Goal: Transaction & Acquisition: Book appointment/travel/reservation

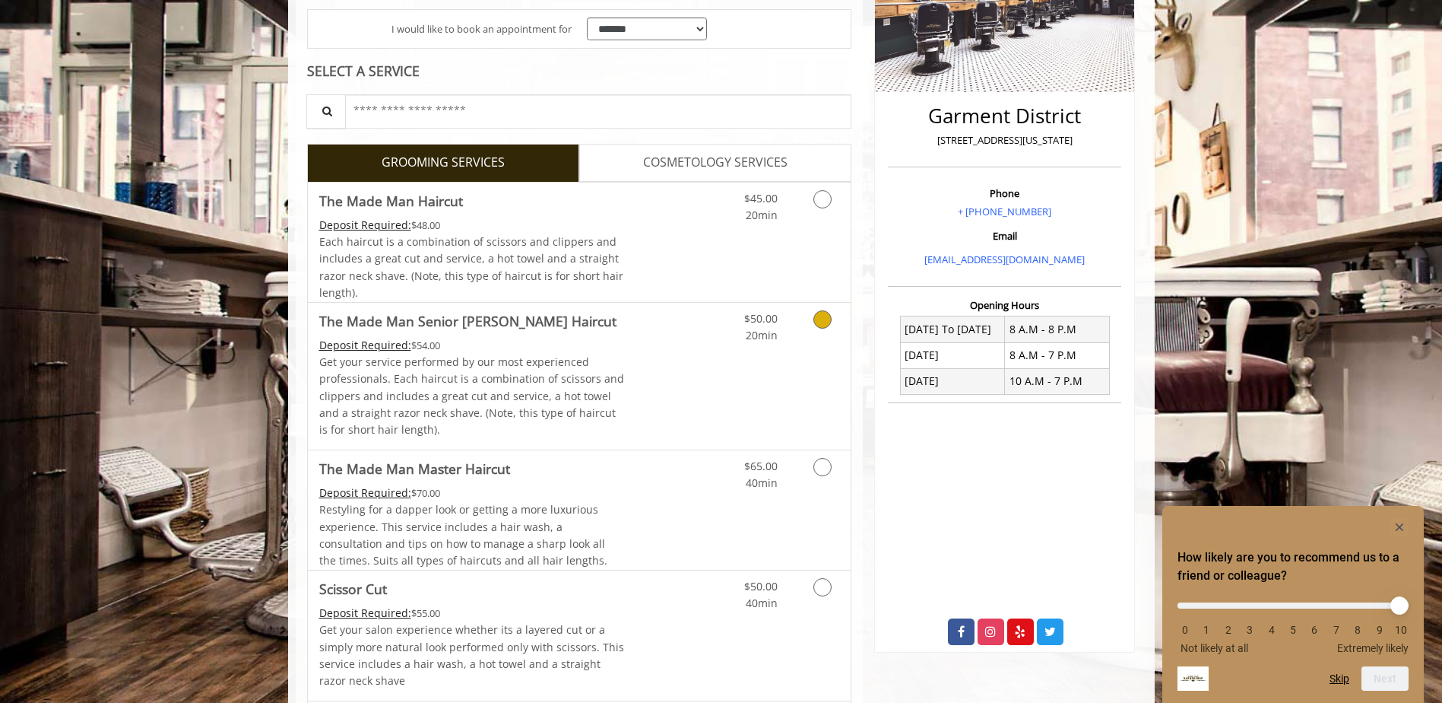
scroll to position [304, 0]
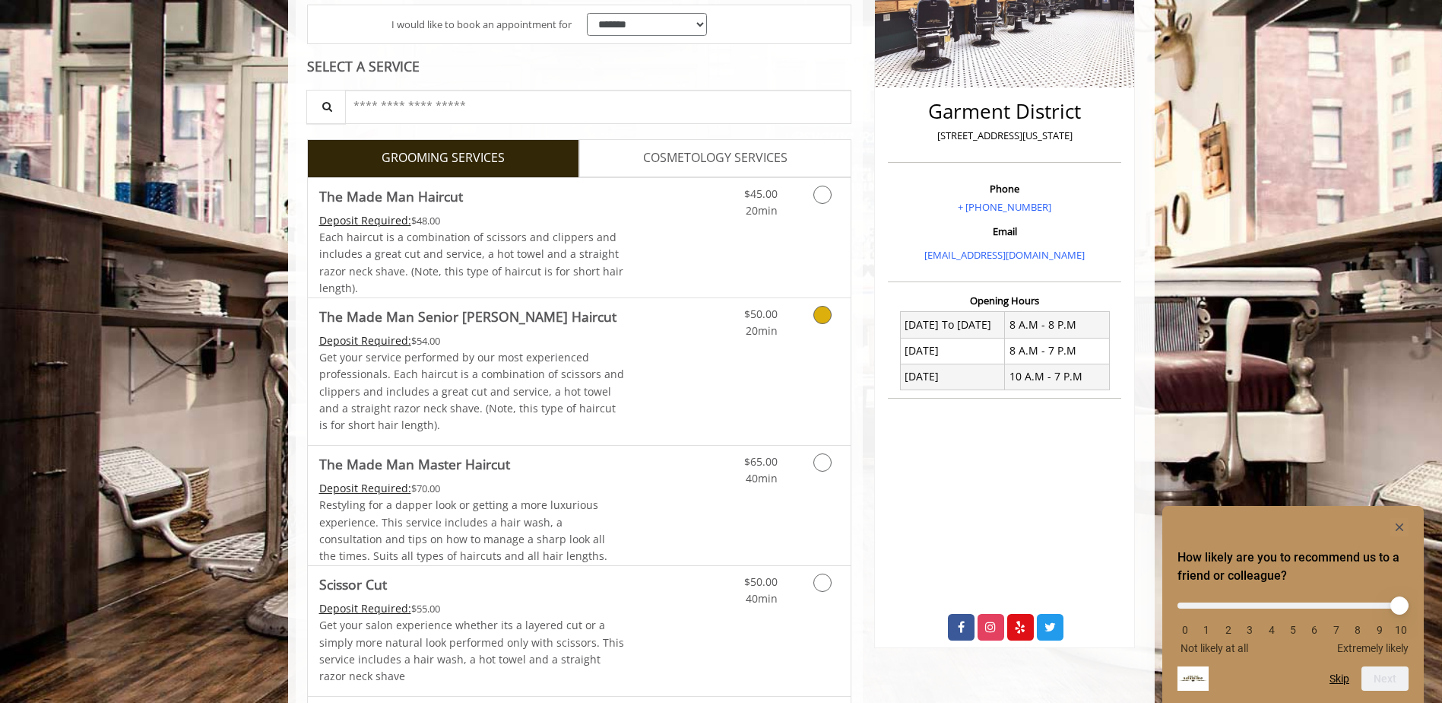
click at [835, 336] on link "Grooming services" at bounding box center [820, 319] width 39 height 42
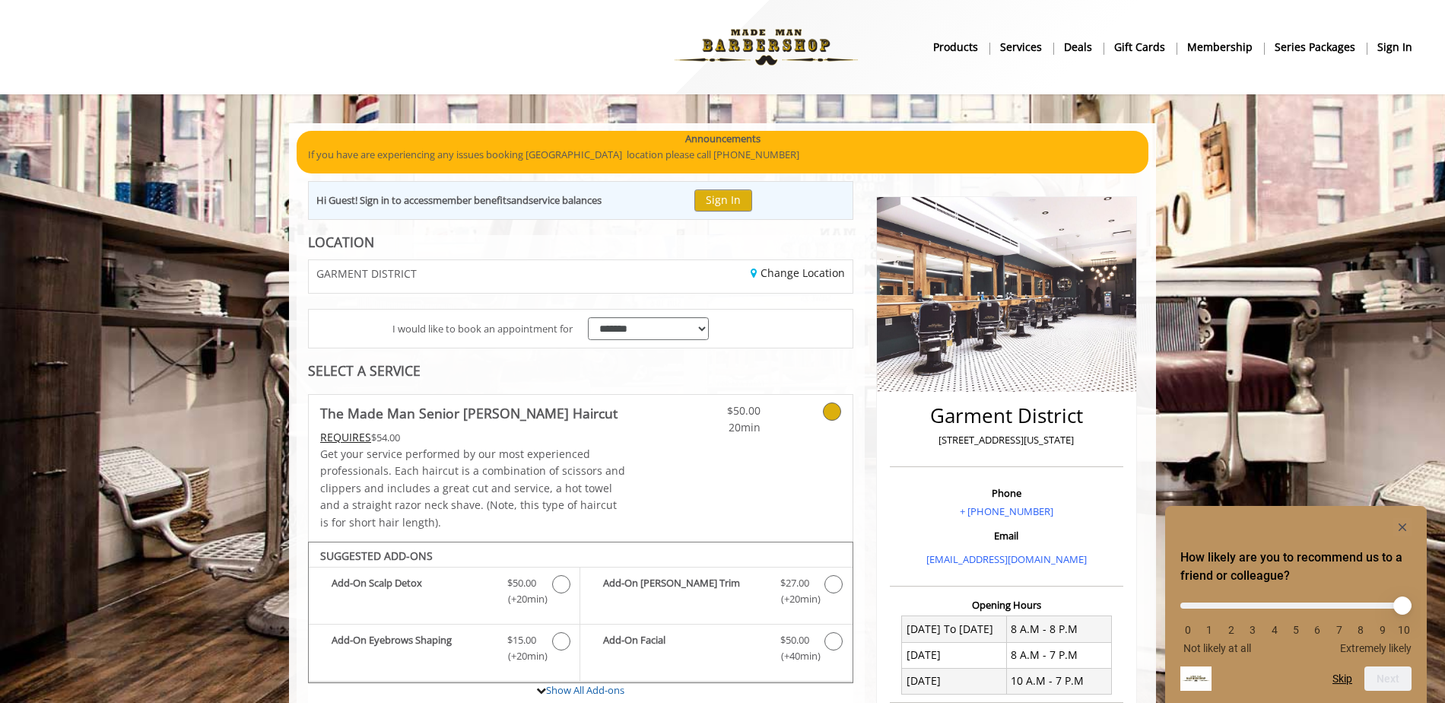
scroll to position [152, 0]
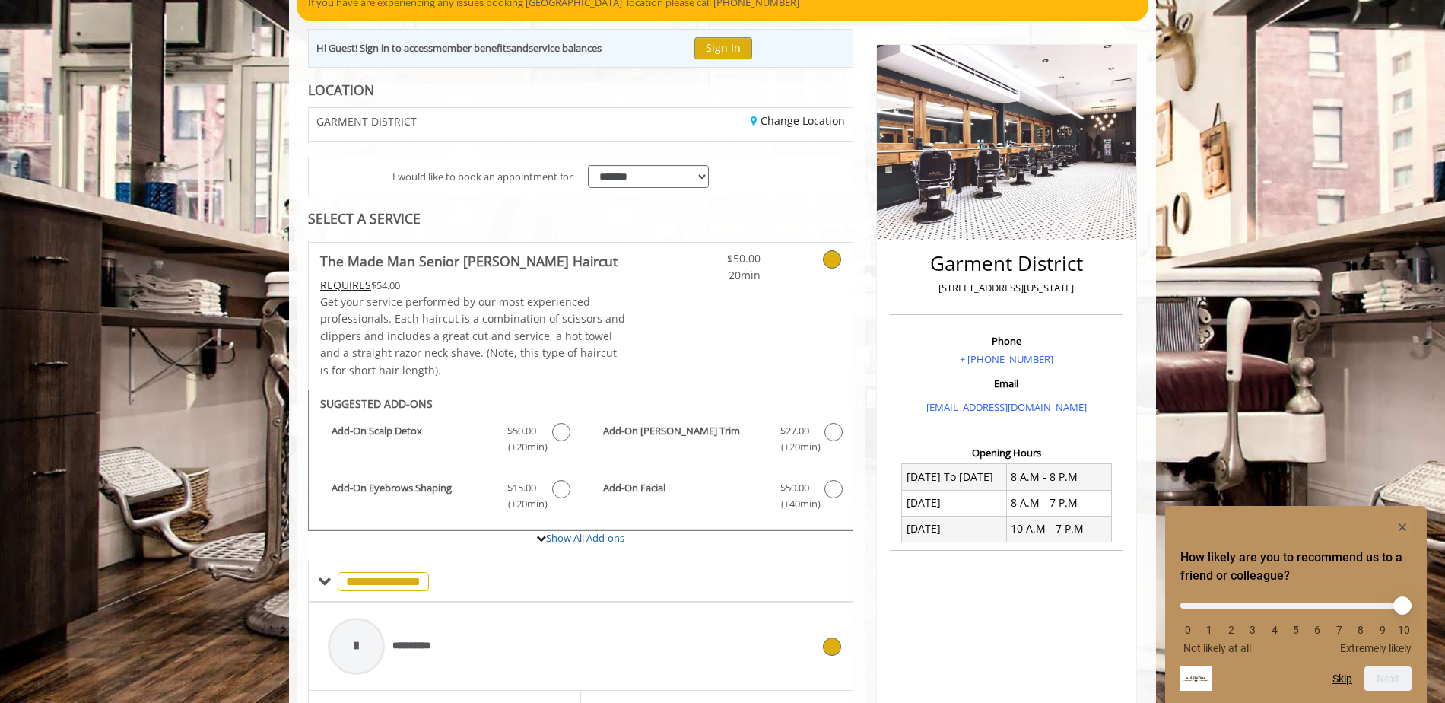
click at [758, 634] on div "**********" at bounding box center [569, 646] width 499 height 72
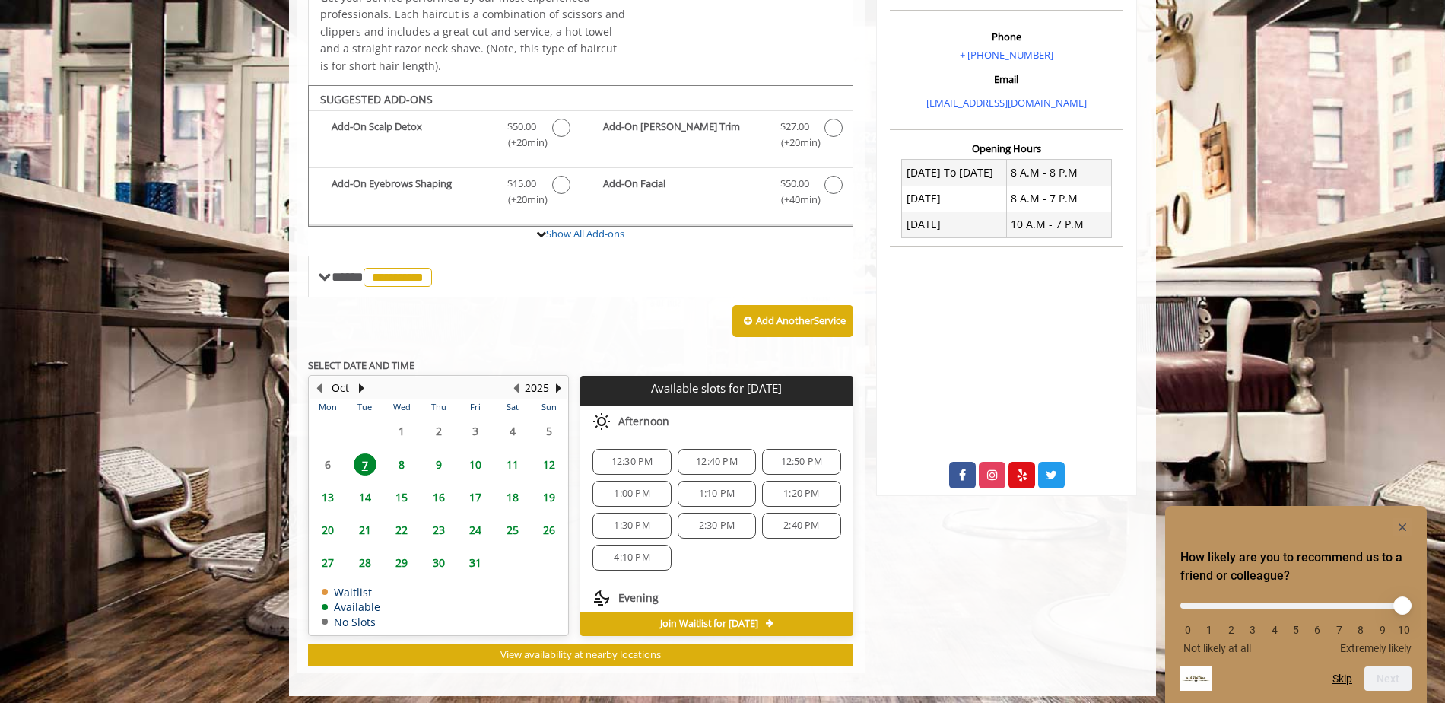
scroll to position [465, 0]
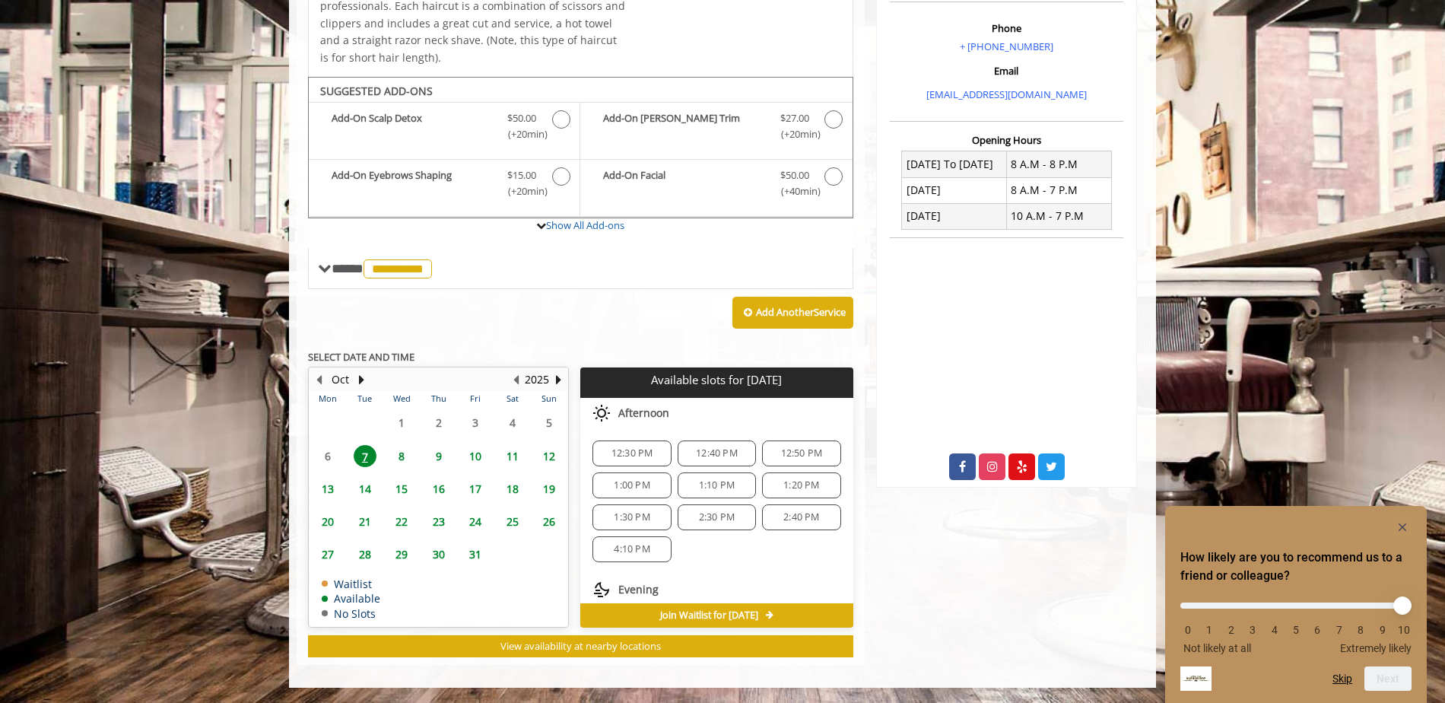
click at [405, 455] on span "8" at bounding box center [401, 456] width 23 height 22
click at [632, 449] on span "9:10 AM" at bounding box center [632, 453] width 36 height 12
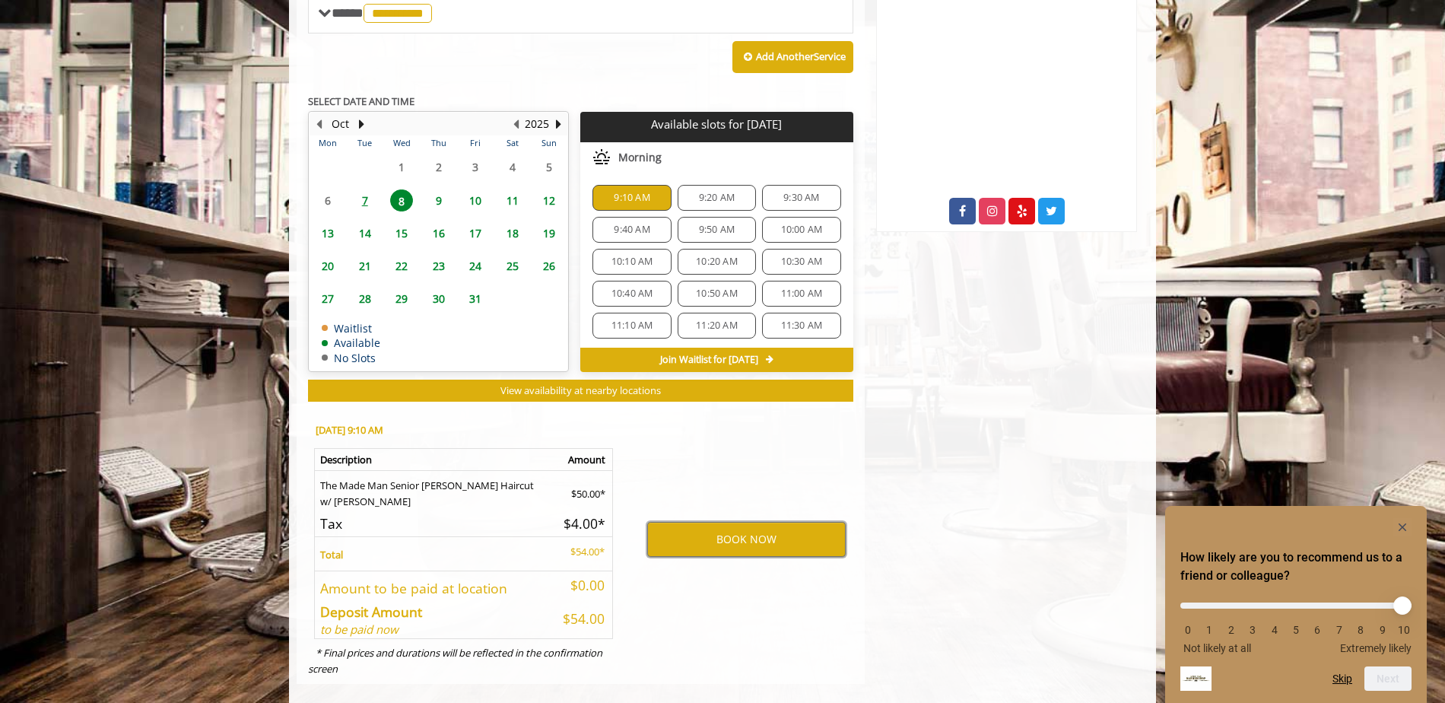
scroll to position [739, 0]
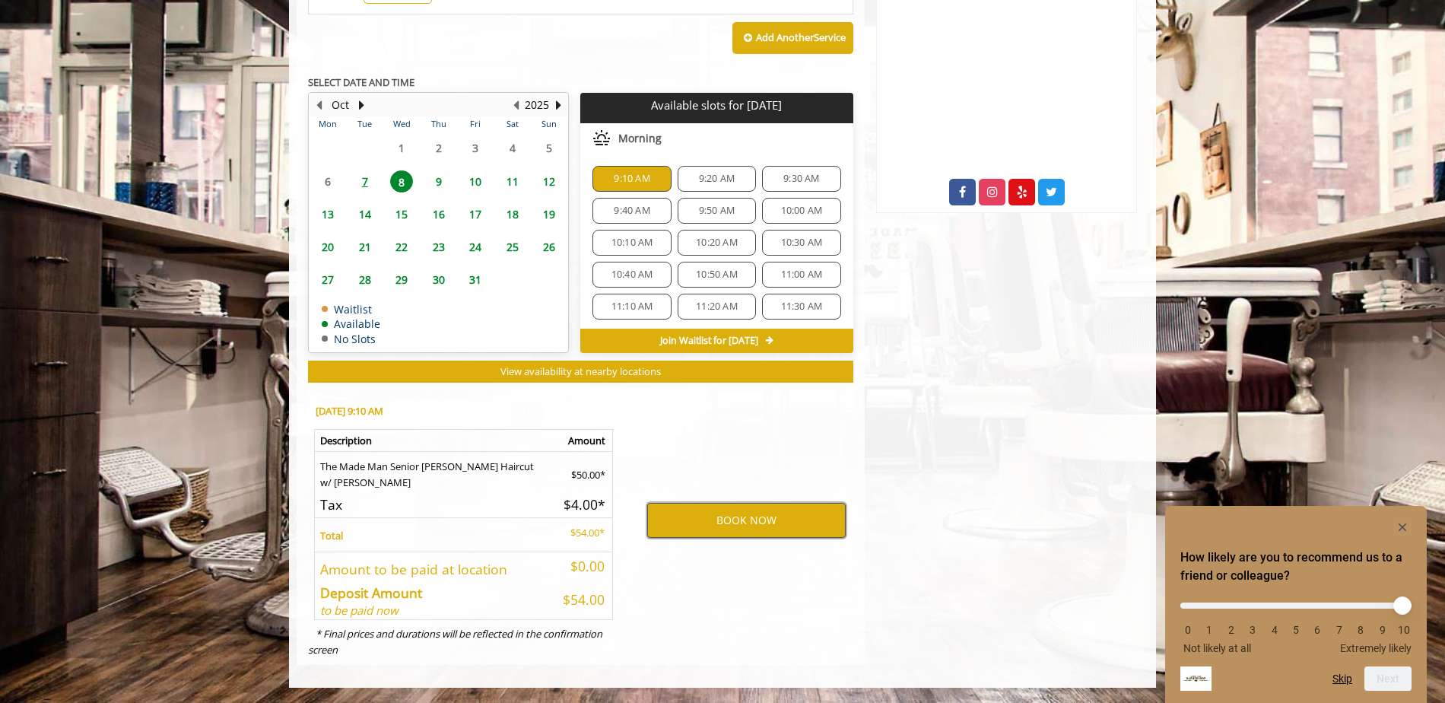
click at [699, 528] on button "BOOK NOW" at bounding box center [746, 520] width 198 height 35
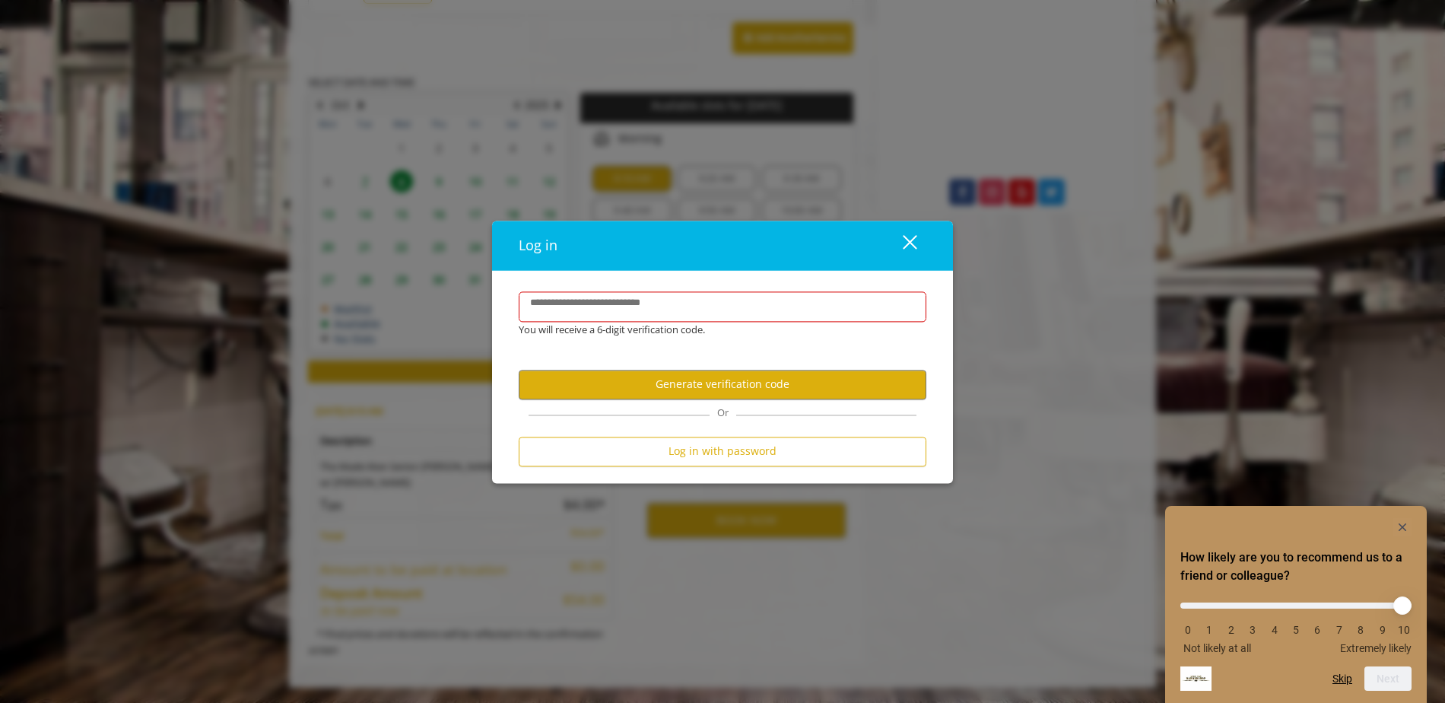
click at [601, 297] on label "**********" at bounding box center [602, 303] width 160 height 16
click at [601, 297] on input "**********" at bounding box center [723, 306] width 408 height 30
type input "*"
type input "**********"
click at [633, 383] on button "Generate verification code" at bounding box center [723, 385] width 408 height 30
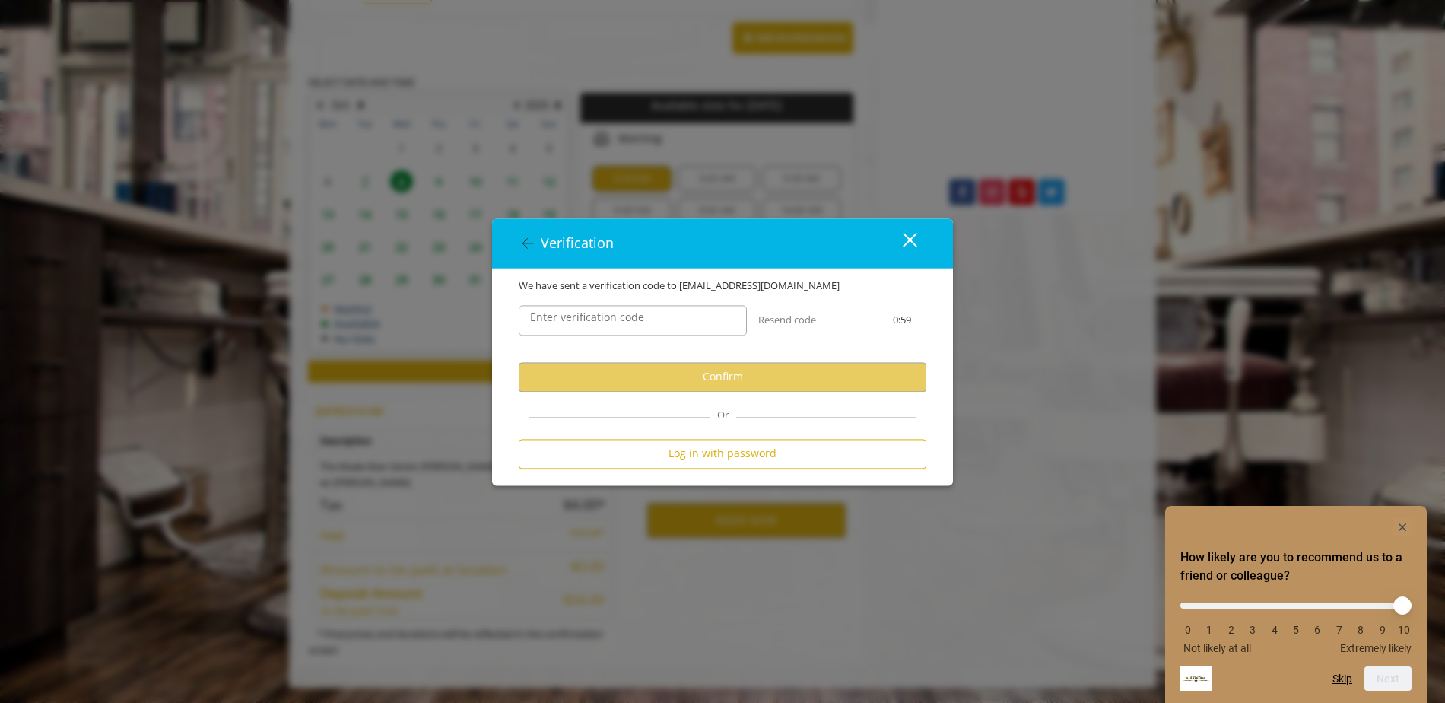
scroll to position [0, 0]
click at [627, 330] on input "Enter verification code" at bounding box center [633, 320] width 228 height 30
click at [715, 327] on input "Enter verification code" at bounding box center [633, 320] width 228 height 30
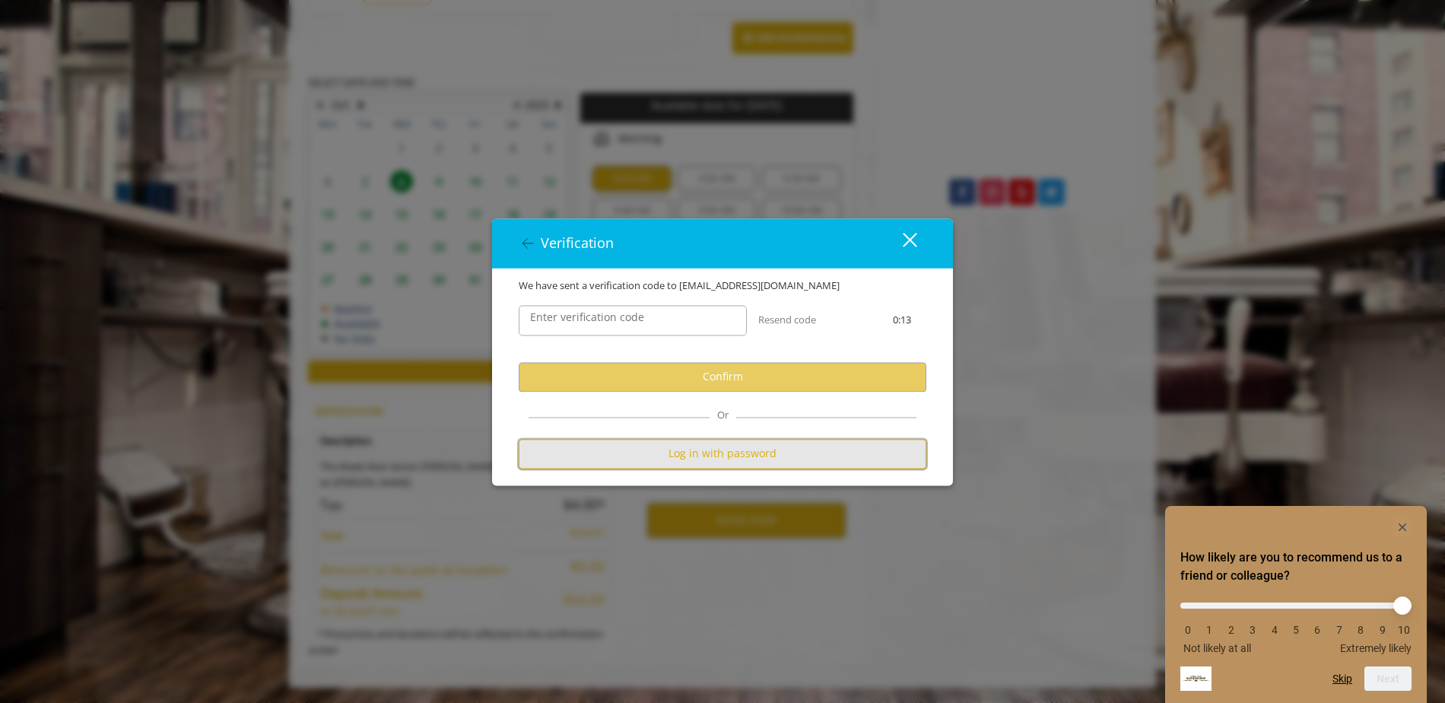
click at [724, 456] on button "Log in with password" at bounding box center [723, 454] width 408 height 30
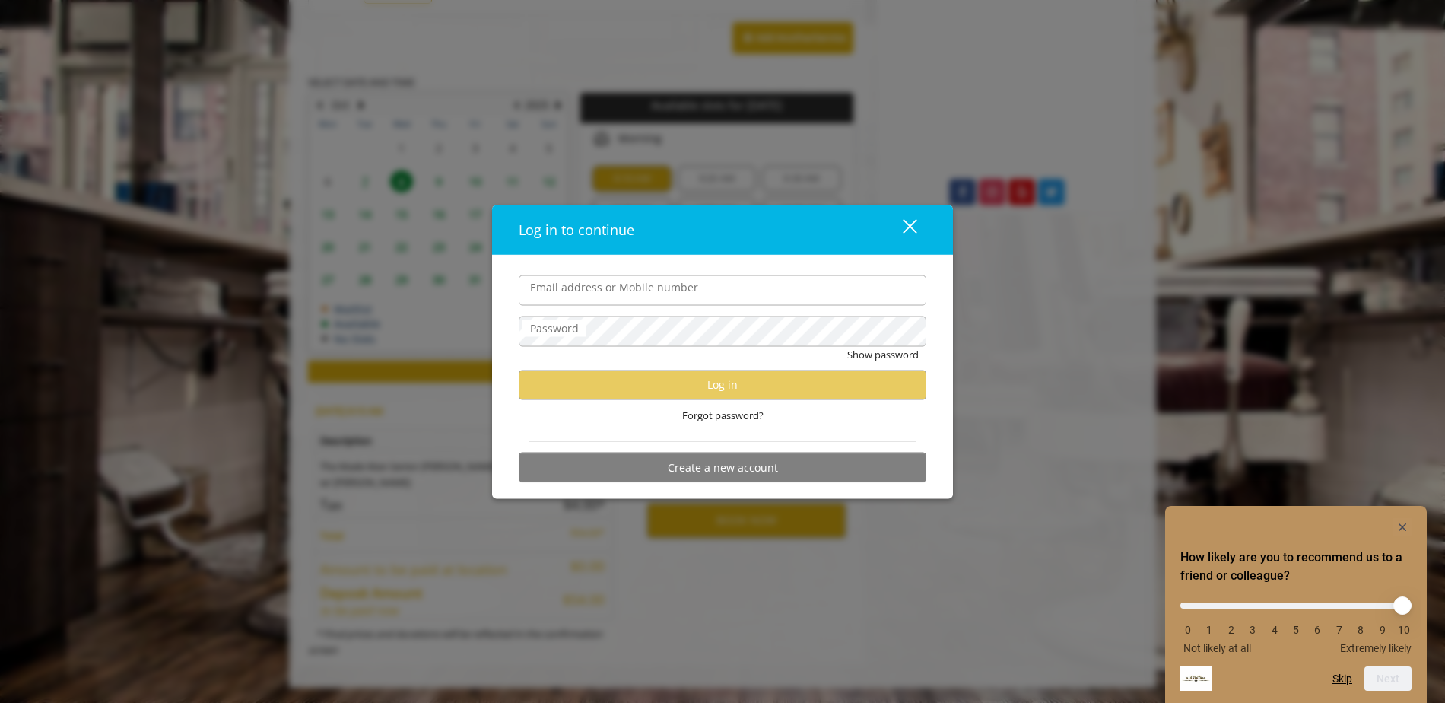
click at [671, 300] on input "Email address or Mobile number" at bounding box center [723, 289] width 408 height 30
type input "**********"
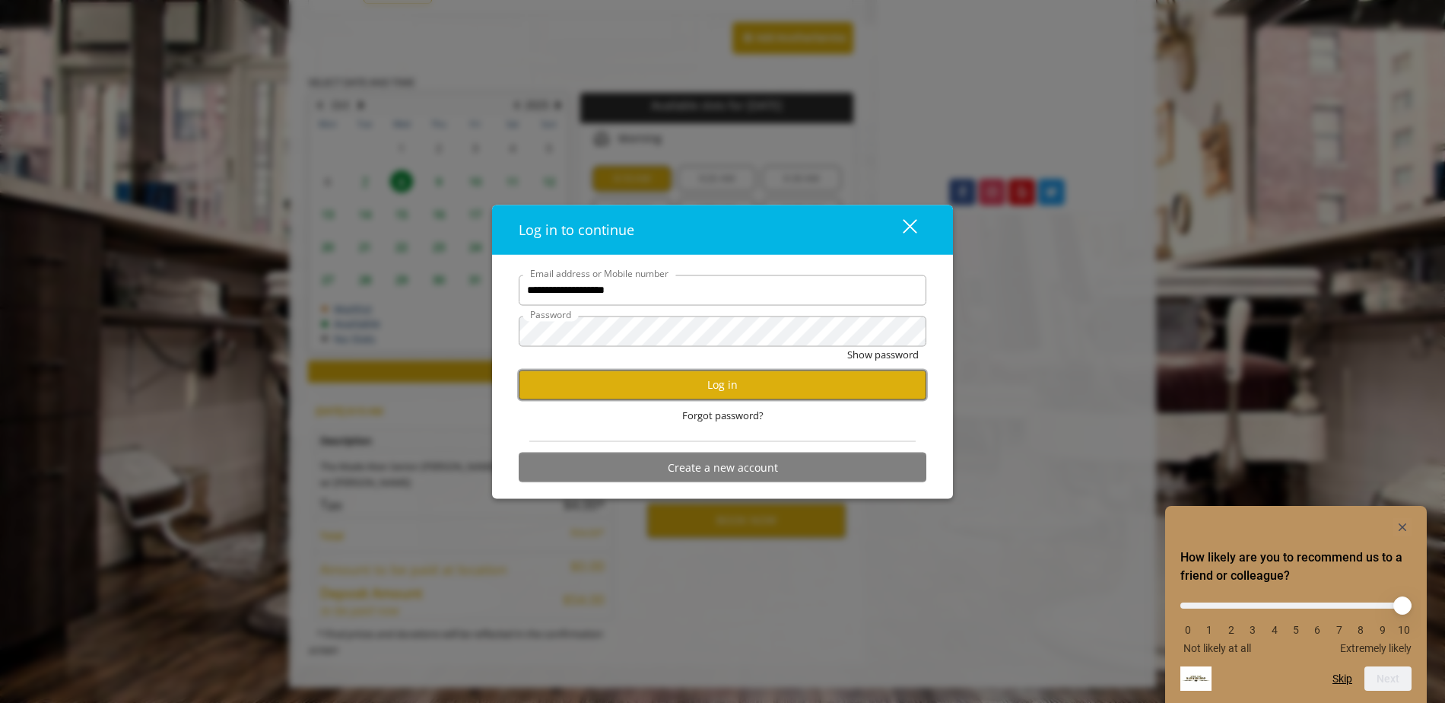
click at [734, 379] on button "Log in" at bounding box center [723, 385] width 408 height 30
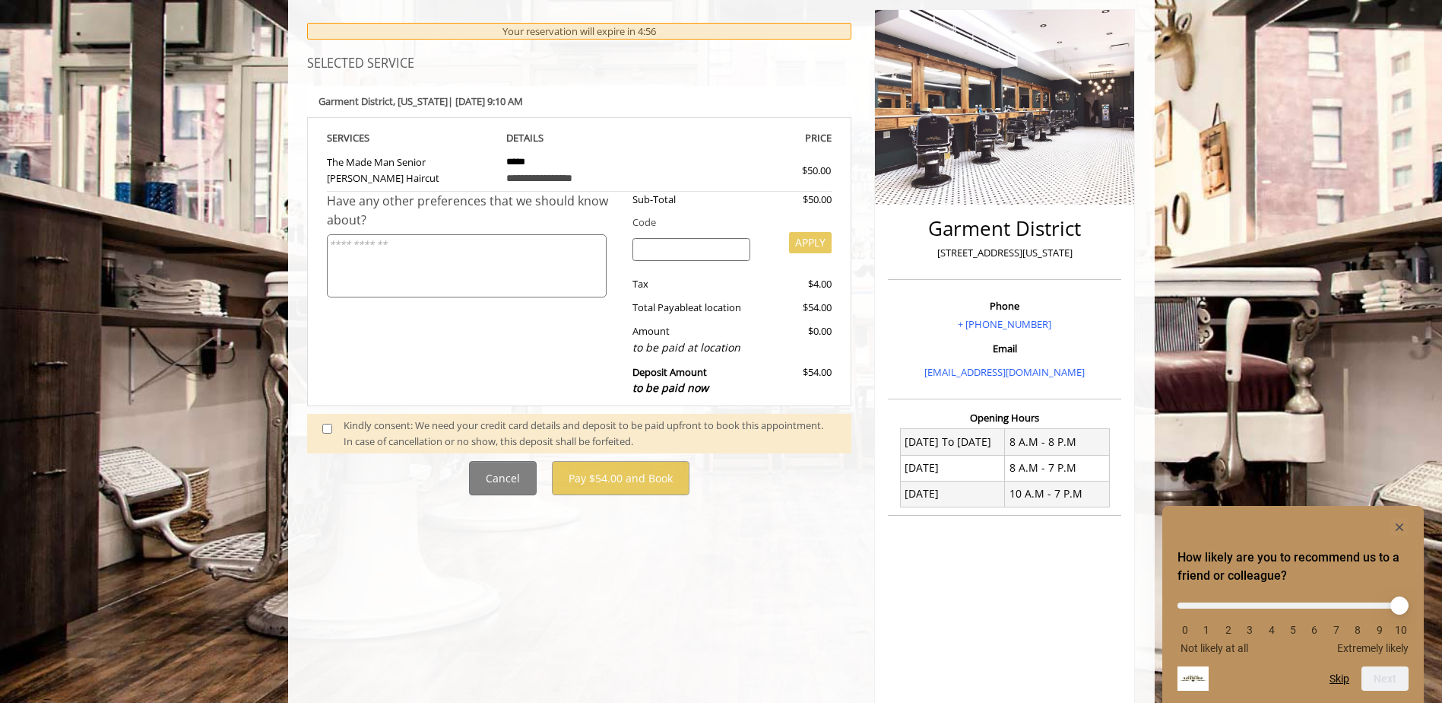
scroll to position [152, 0]
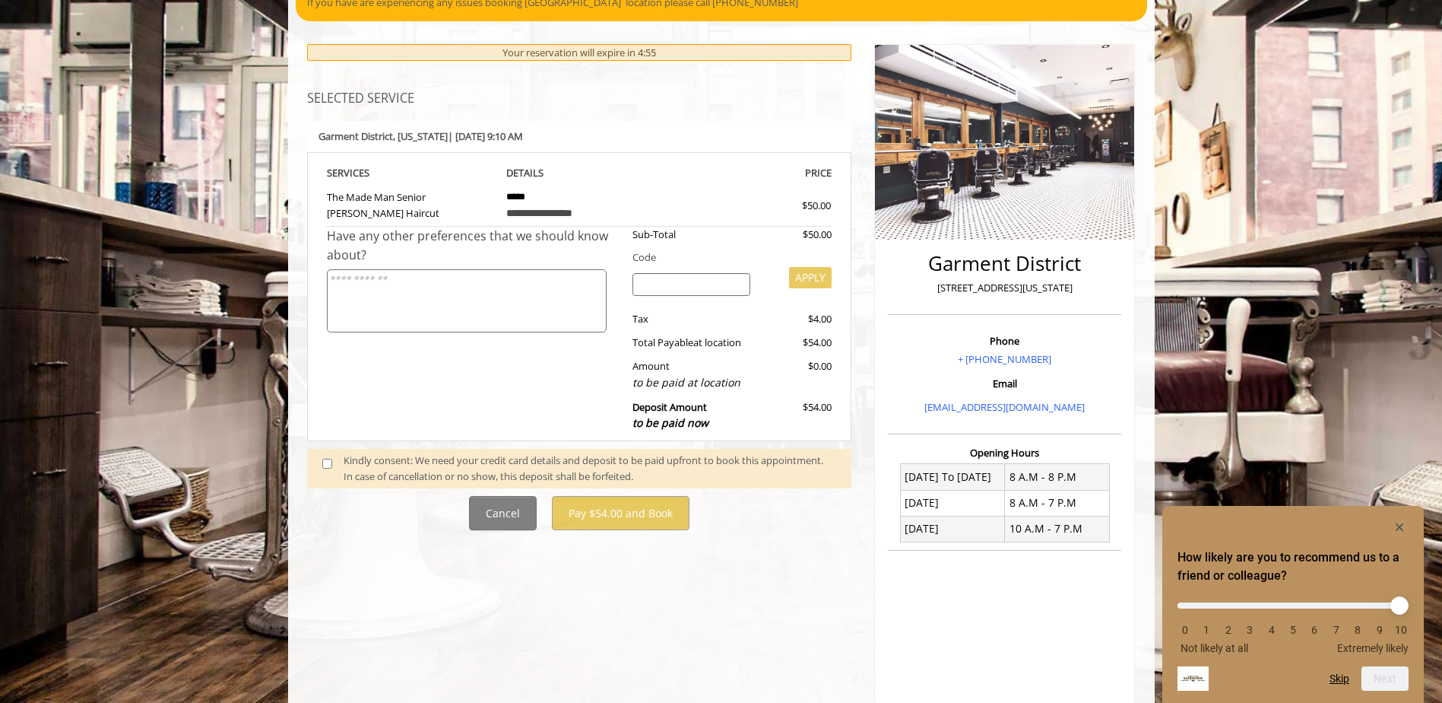
click at [603, 295] on textarea at bounding box center [467, 300] width 280 height 63
click at [694, 287] on input "search" at bounding box center [692, 284] width 118 height 23
click at [592, 478] on div "Kindly consent: We need your credit card details and deposit to be paid upfront…" at bounding box center [590, 468] width 493 height 32
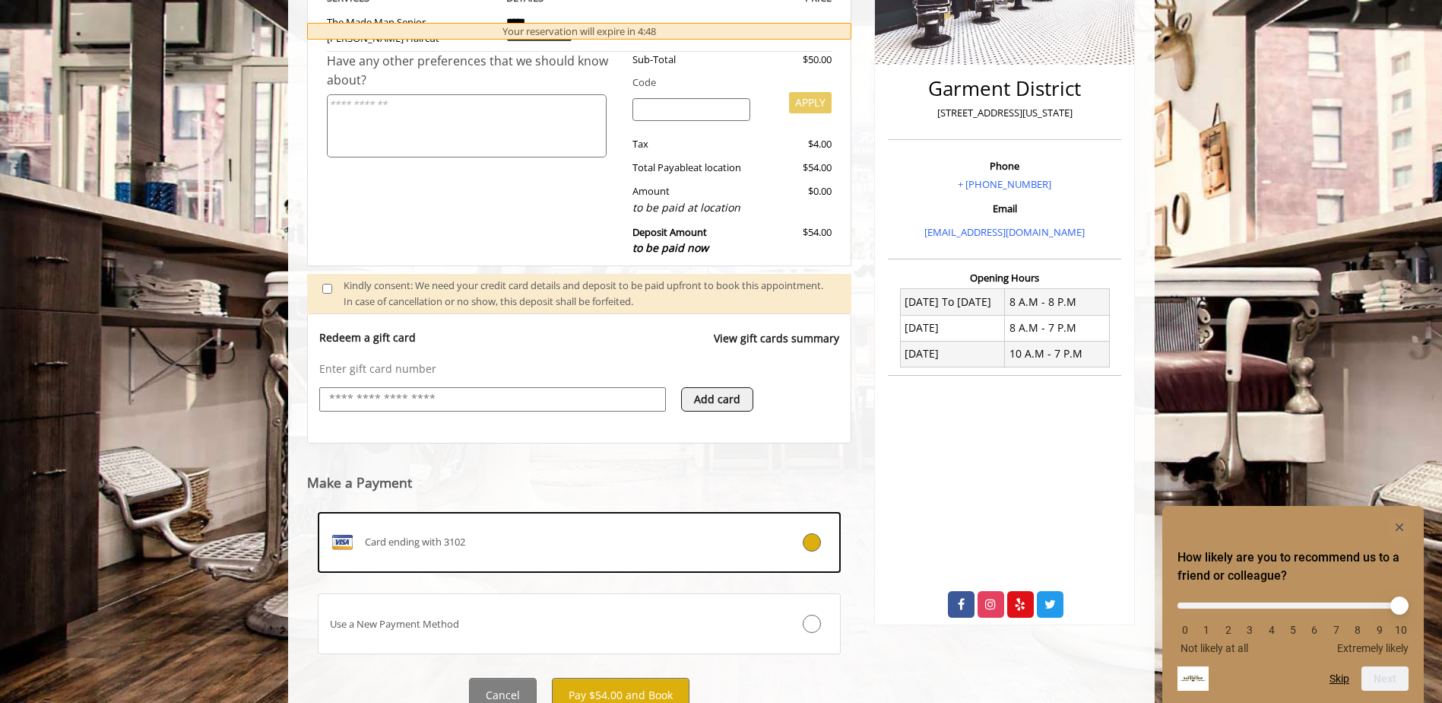
scroll to position [389, 0]
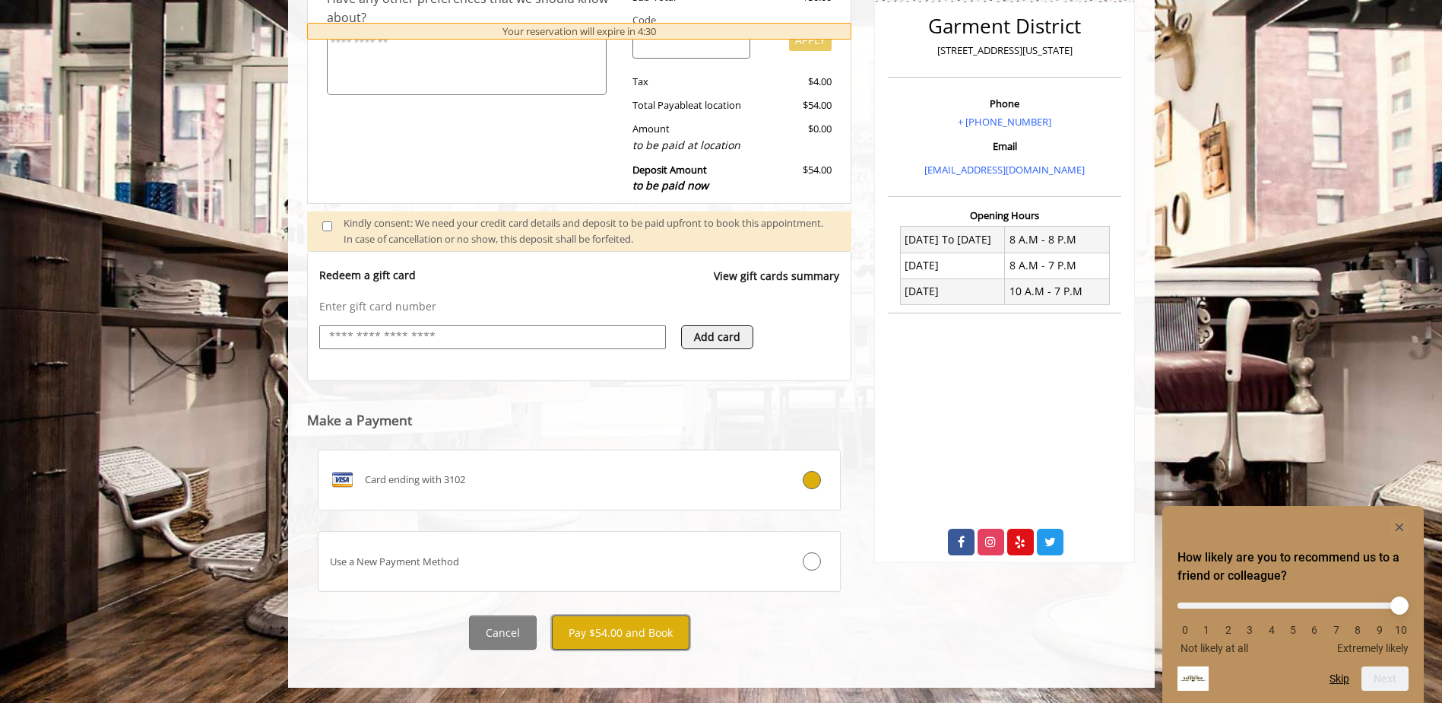
click at [609, 625] on button "Pay $54.00 and Book" at bounding box center [621, 632] width 138 height 34
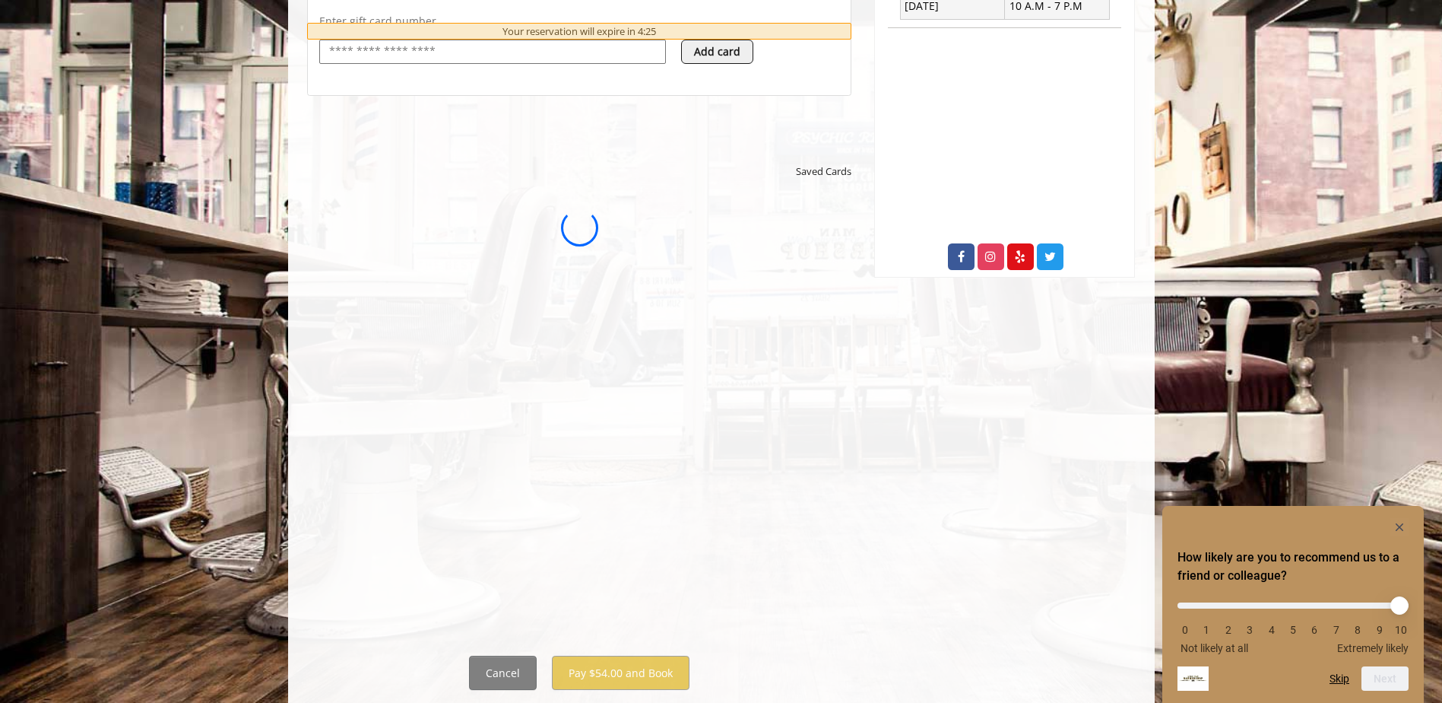
scroll to position [693, 0]
